Goal: Transaction & Acquisition: Purchase product/service

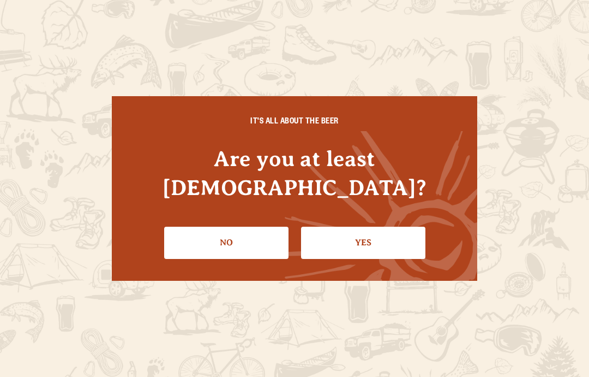
click at [387, 226] on link "Yes" at bounding box center [363, 242] width 124 height 32
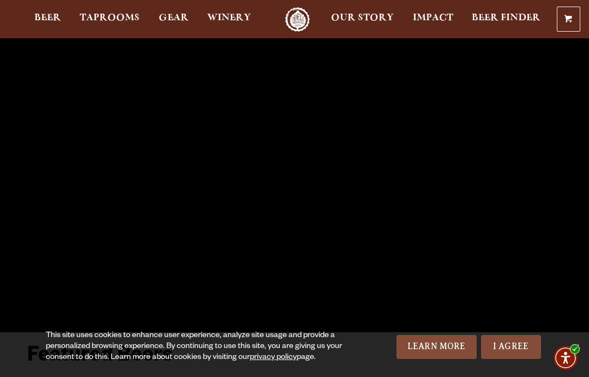
click at [39, 16] on span "Beer" at bounding box center [47, 18] width 27 height 9
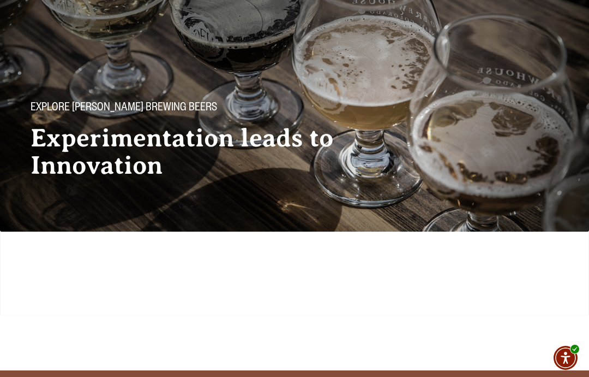
scroll to position [41, 0]
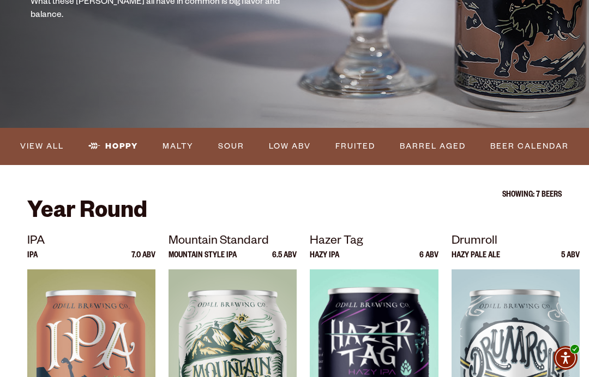
scroll to position [239, 0]
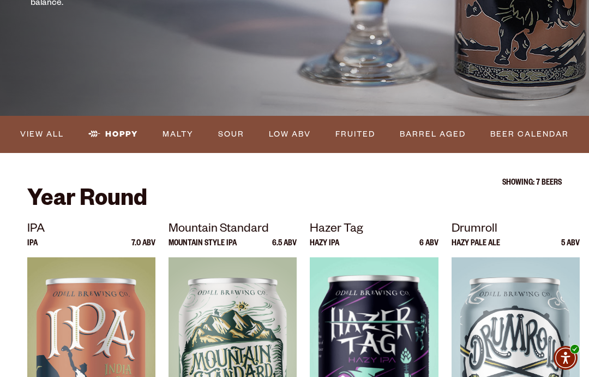
click at [539, 138] on link "Beer Calendar" at bounding box center [529, 134] width 87 height 25
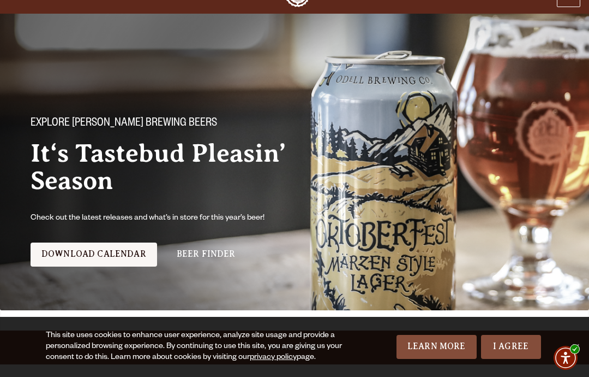
scroll to position [23, 0]
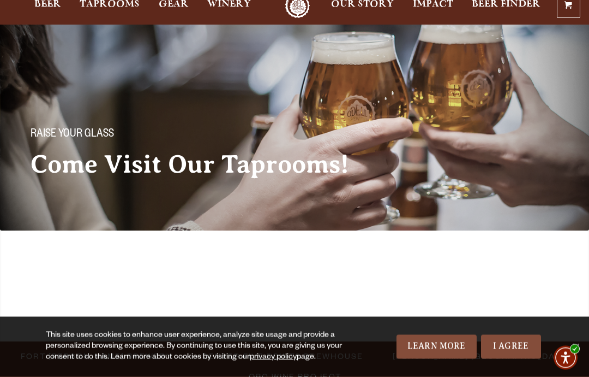
scroll to position [15, 0]
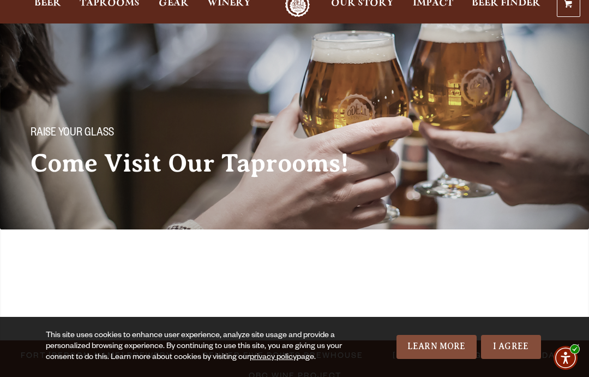
click at [103, 347] on span "Fort Collins Brewery" at bounding box center [97, 355] width 152 height 16
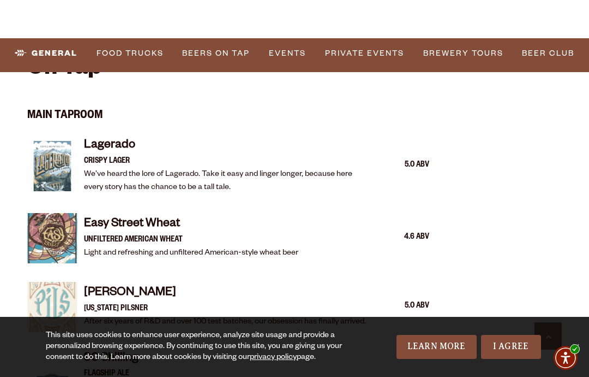
scroll to position [1106, 0]
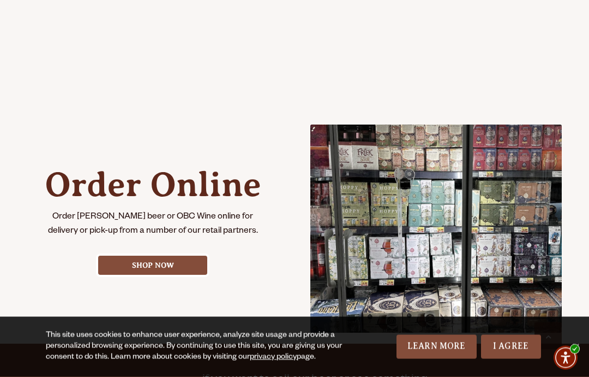
scroll to position [408, 0]
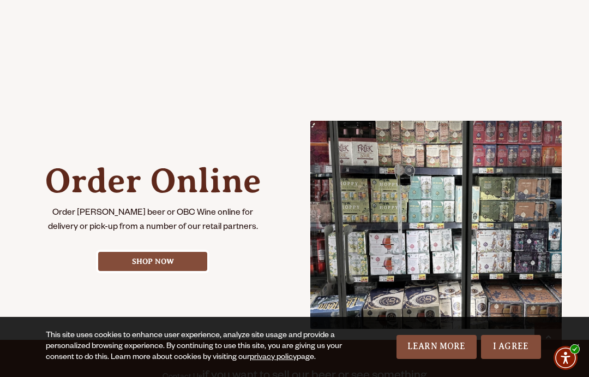
click at [156, 263] on link "Shop Now" at bounding box center [152, 261] width 109 height 19
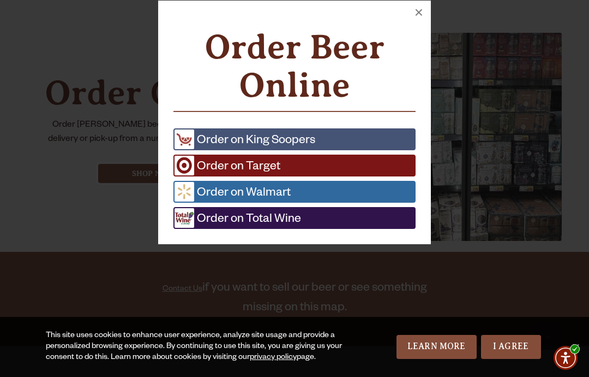
scroll to position [497, 0]
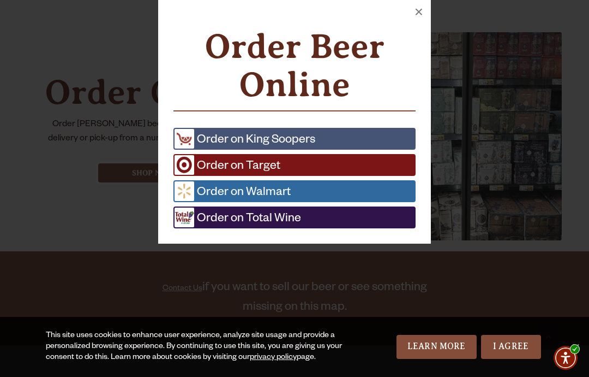
click at [273, 208] on span "Order on Total Wine" at bounding box center [247, 217] width 107 height 20
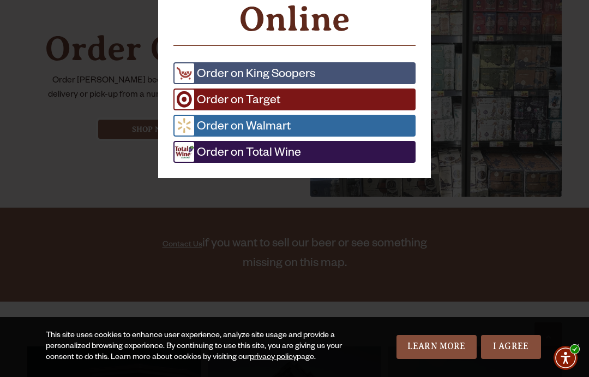
click at [293, 74] on span "Order on King Soopers" at bounding box center [254, 73] width 121 height 20
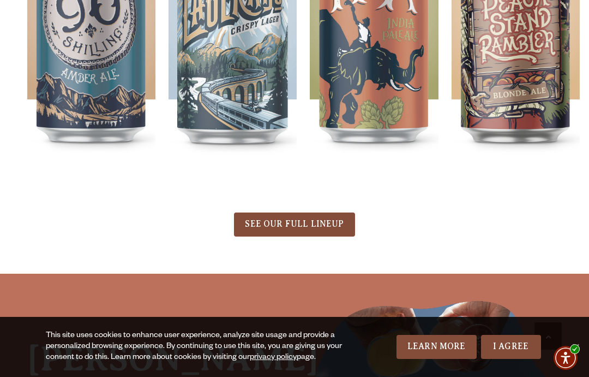
scroll to position [503, 0]
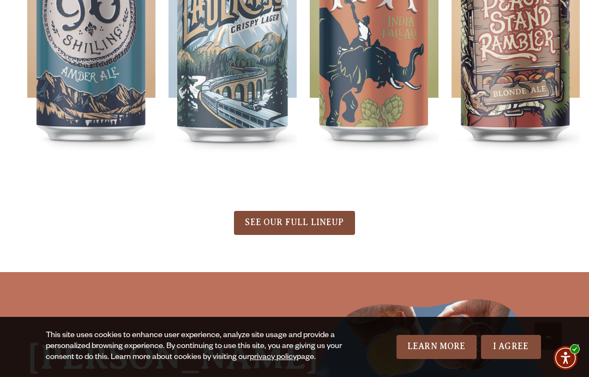
click at [323, 225] on span "SEE OUR FULL LINEUP" at bounding box center [294, 222] width 99 height 10
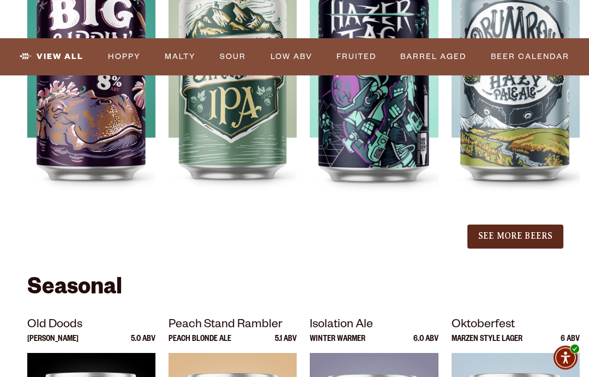
scroll to position [1281, 0]
click at [518, 224] on button "See More Beers" at bounding box center [516, 236] width 96 height 24
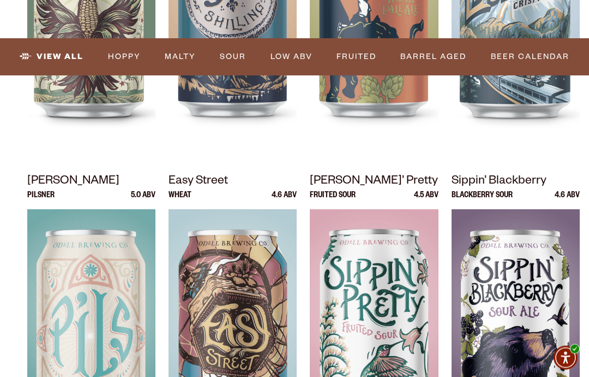
scroll to position [578, 0]
